Goal: Check status: Check status

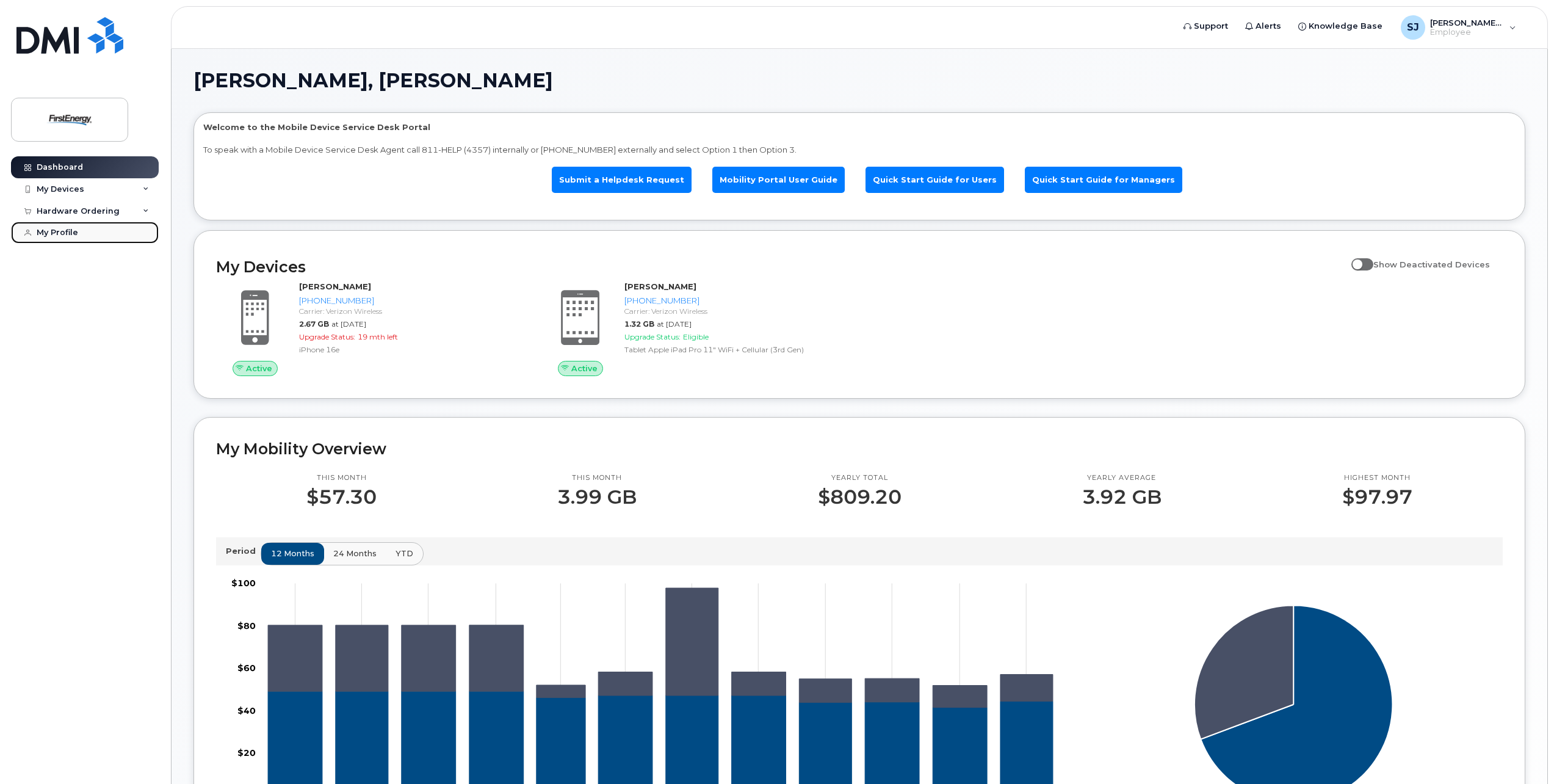
click at [77, 230] on div "My Profile" at bounding box center [57, 232] width 42 height 10
click at [96, 190] on div "My Devices" at bounding box center [84, 189] width 148 height 22
click at [103, 345] on div "Hardware Ordering" at bounding box center [78, 346] width 83 height 10
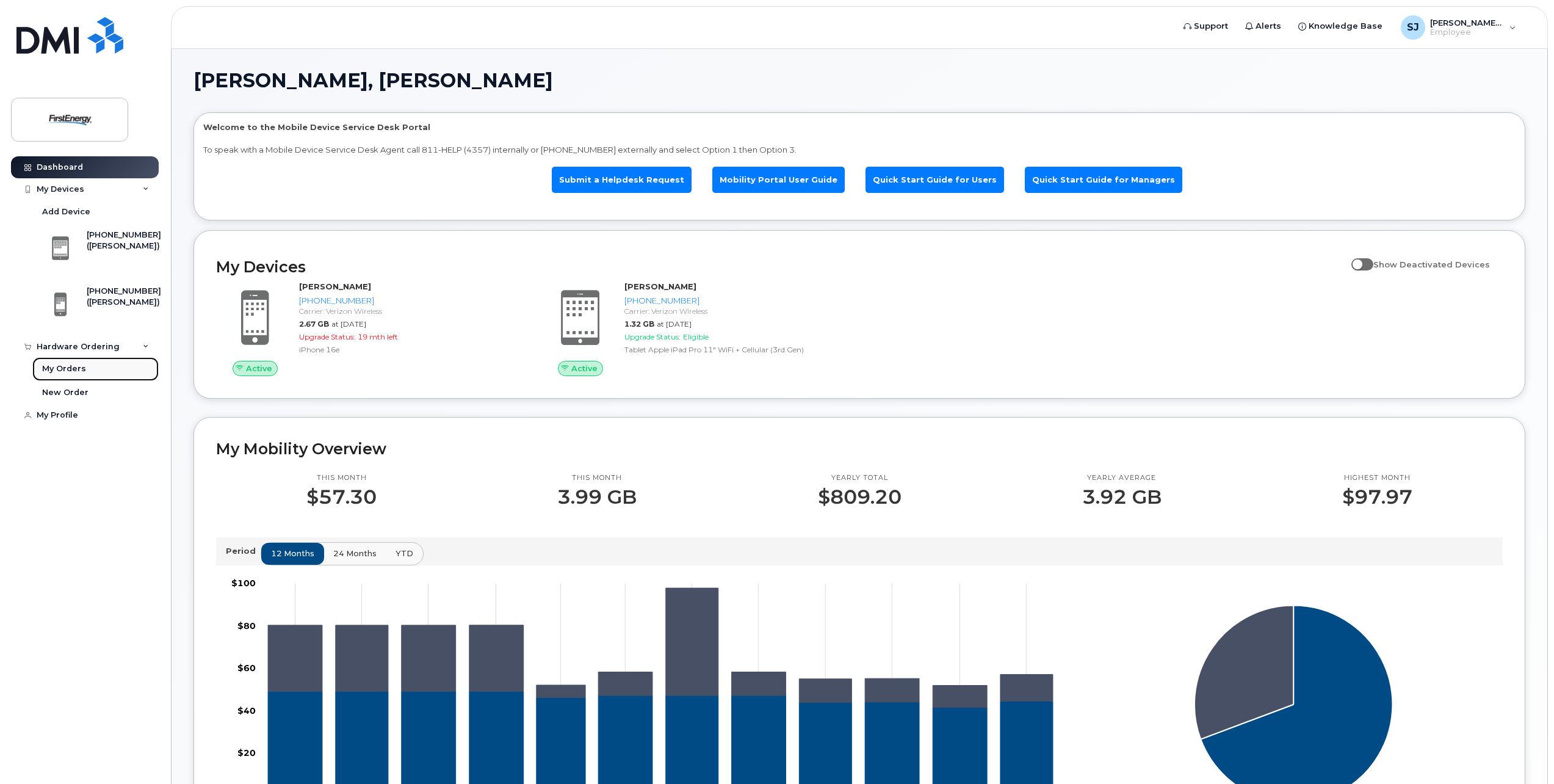
click at [74, 372] on div "My Orders" at bounding box center [65, 369] width 44 height 11
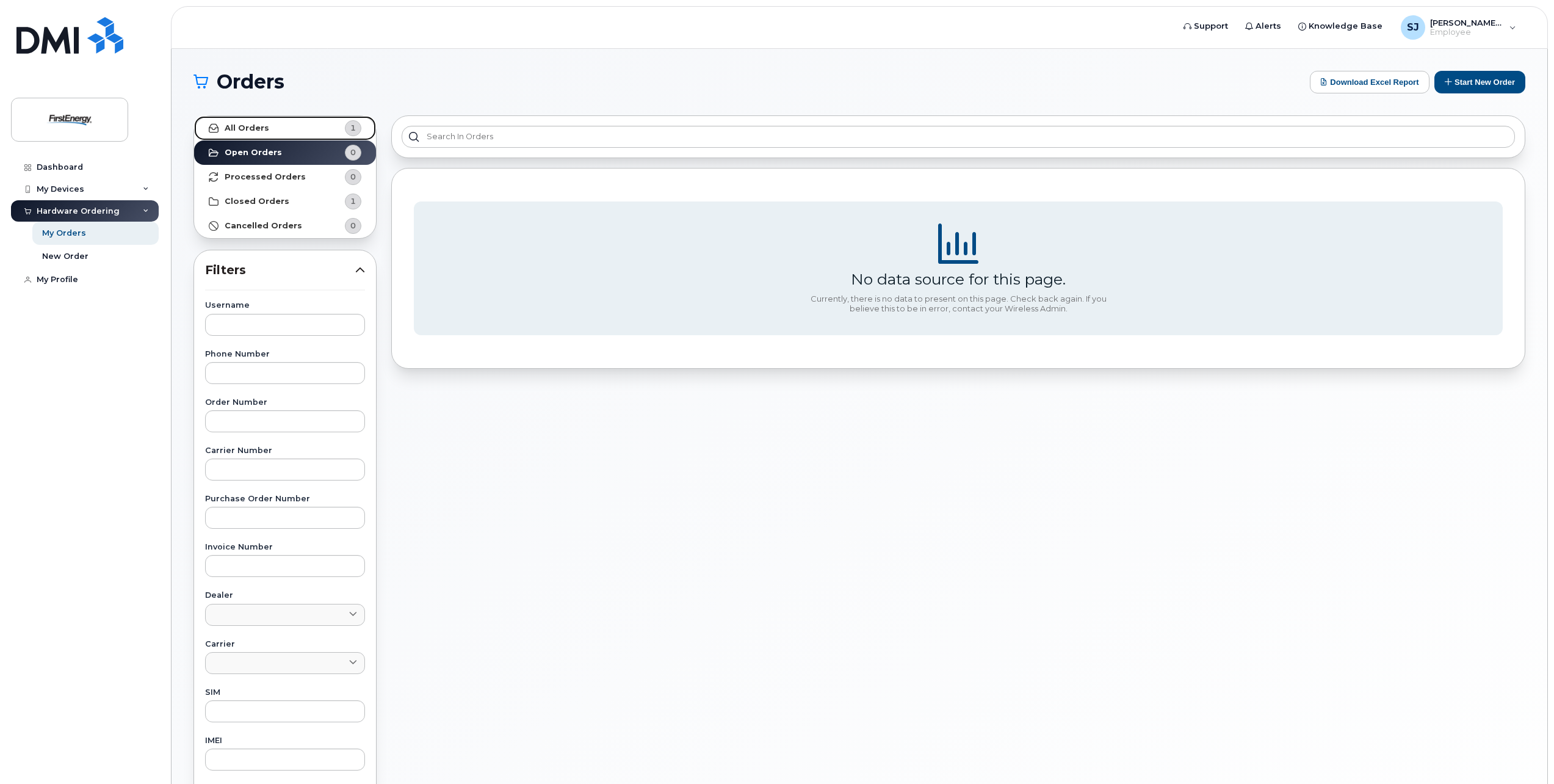
click at [253, 125] on strong "All Orders" at bounding box center [247, 128] width 44 height 10
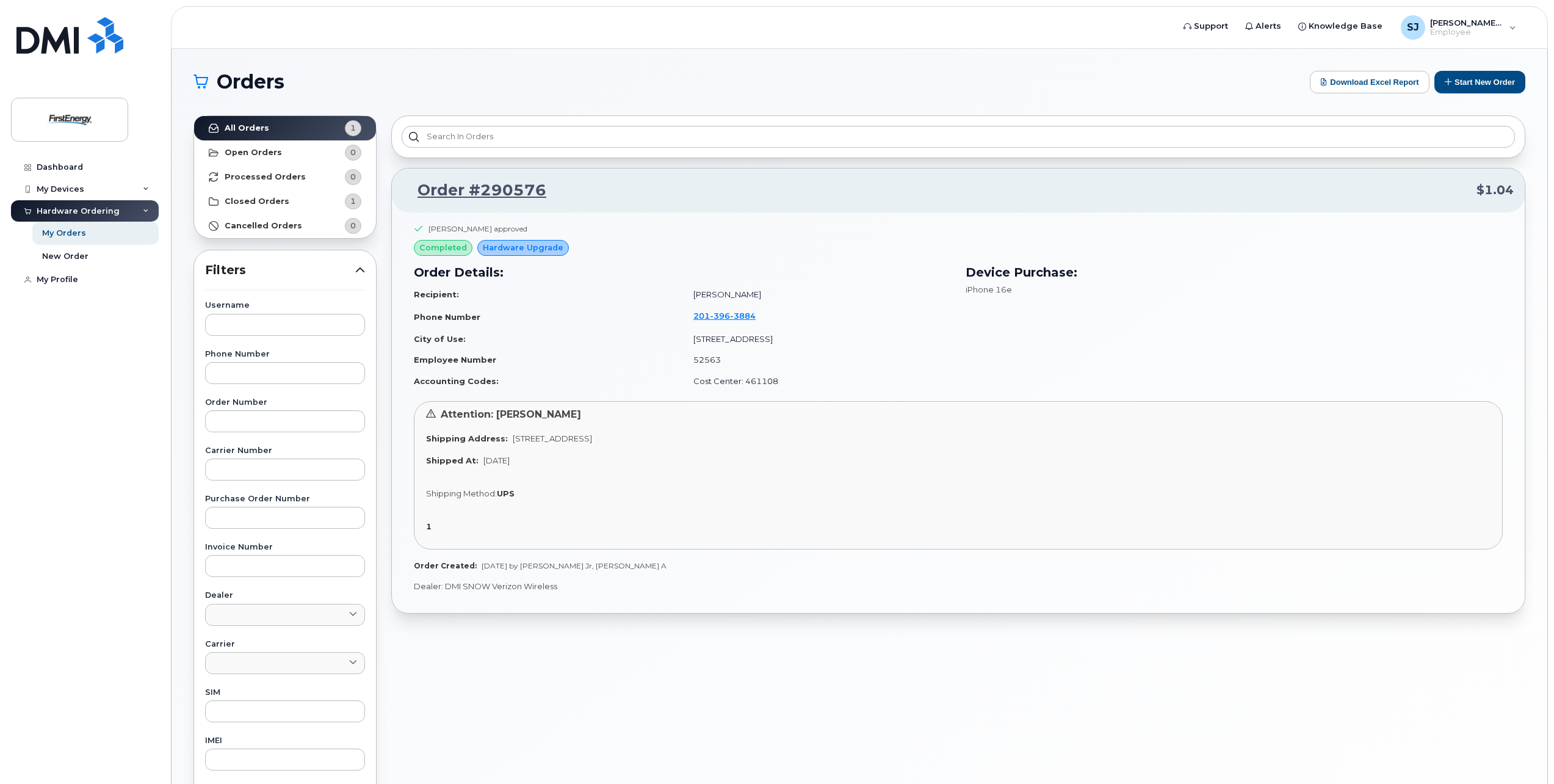
drag, startPoint x: 867, startPoint y: 434, endPoint x: 508, endPoint y: 445, distance: 359.2
click at [508, 445] on div "Attention: Mark Saharic Jr Shipping Address: 101 Crawfords Corner Rd Ste 1100 H…" at bounding box center [958, 475] width 1089 height 148
copy span "101 Crawfords Corner Rd Ste 1100 HOLMDEL NJ 07733-1977 UNITED STATES"
click at [686, 474] on div "Attention: Mark Saharic Jr Shipping Address: 101 Crawfords Corner Rd Ste 1100 H…" at bounding box center [958, 475] width 1089 height 148
